Goal: Information Seeking & Learning: Understand process/instructions

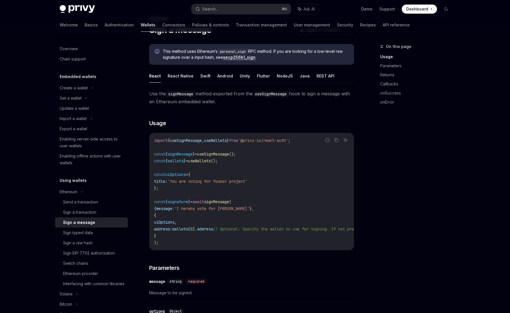
scroll to position [36, 0]
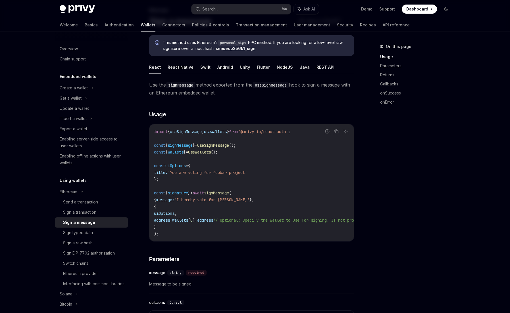
click at [217, 150] on span "();" at bounding box center [214, 152] width 7 height 5
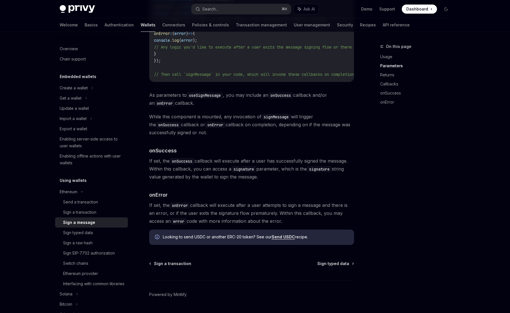
scroll to position [598, 0]
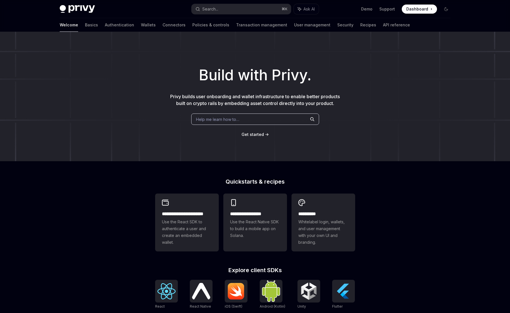
scroll to position [138, 0]
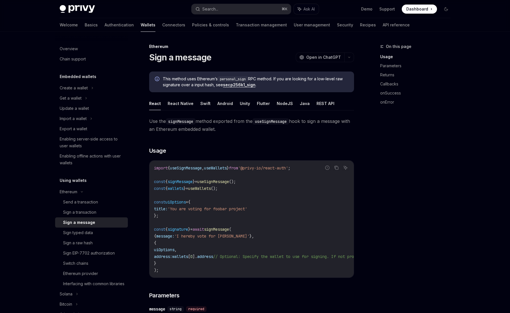
click at [235, 85] on link "secp256k1_sign" at bounding box center [239, 84] width 32 height 5
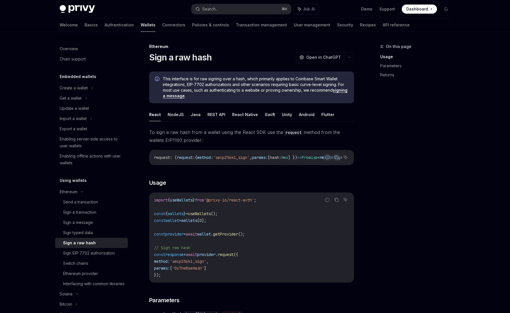
click at [210, 208] on code "import { useWallets } from '@privy-io/react-auth' ; const { wallets } = useWall…" at bounding box center [251, 238] width 195 height 82
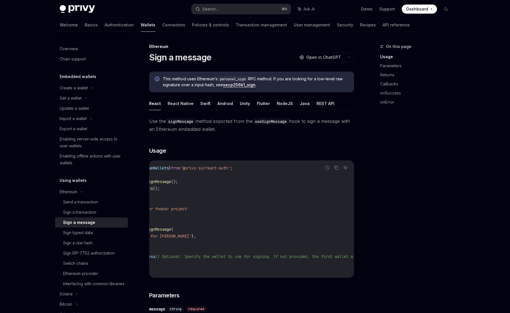
scroll to position [0, 126]
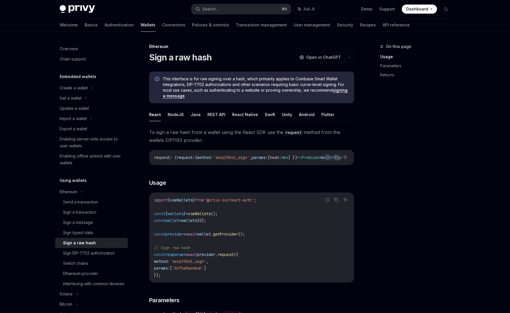
click at [244, 156] on span "'secp256k1_sign'" at bounding box center [231, 157] width 36 height 5
copy span "secp256k1_sign"
click at [79, 224] on div "Sign a message" at bounding box center [78, 222] width 30 height 7
type textarea "*"
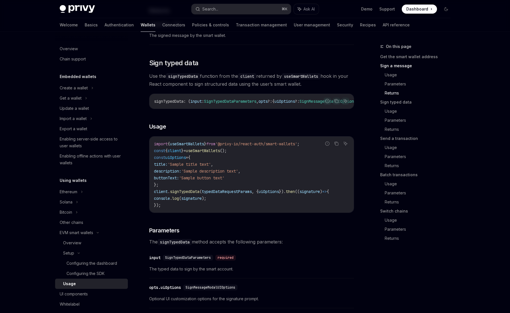
scroll to position [70, 0]
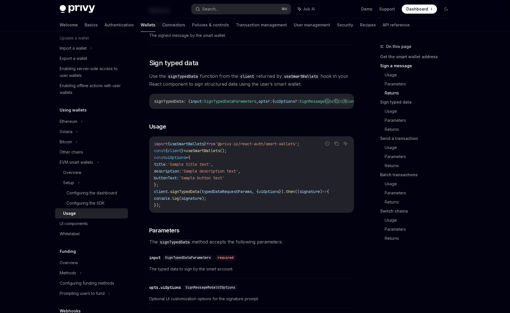
click at [269, 100] on div "Report incorrect code Copy Ask AI signTypedData : ( input : SignTypedDataParame…" at bounding box center [251, 101] width 205 height 15
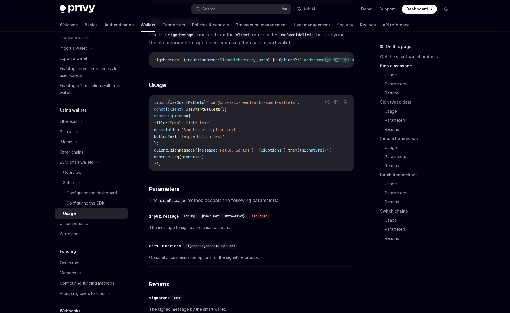
scroll to position [223, 0]
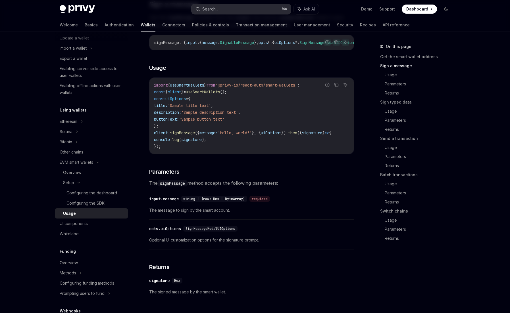
click at [259, 9] on button "Search... ⌘ K" at bounding box center [240, 9] width 99 height 10
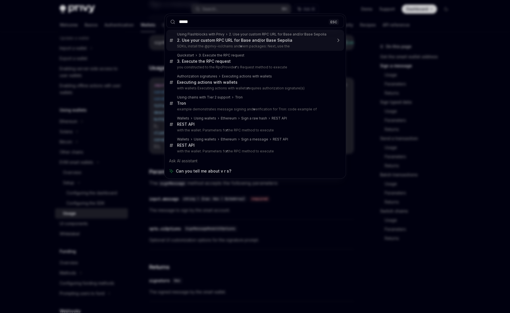
type input "*****"
